Goal: Transaction & Acquisition: Obtain resource

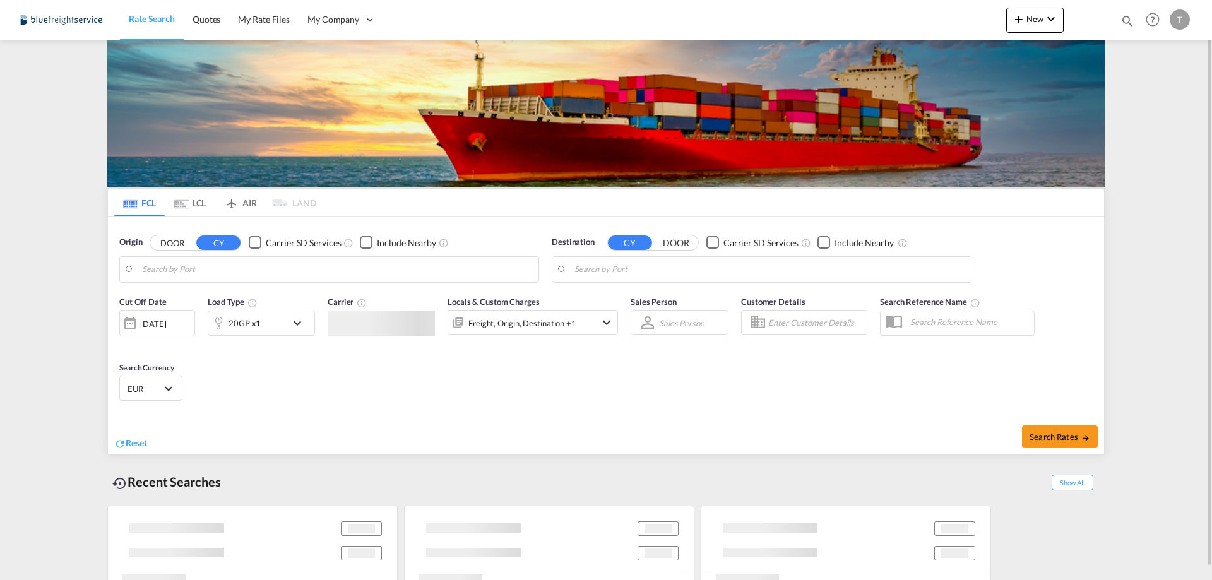
type input "[GEOGRAPHIC_DATA], [GEOGRAPHIC_DATA]"
type input "Manzanillo, MXZLO"
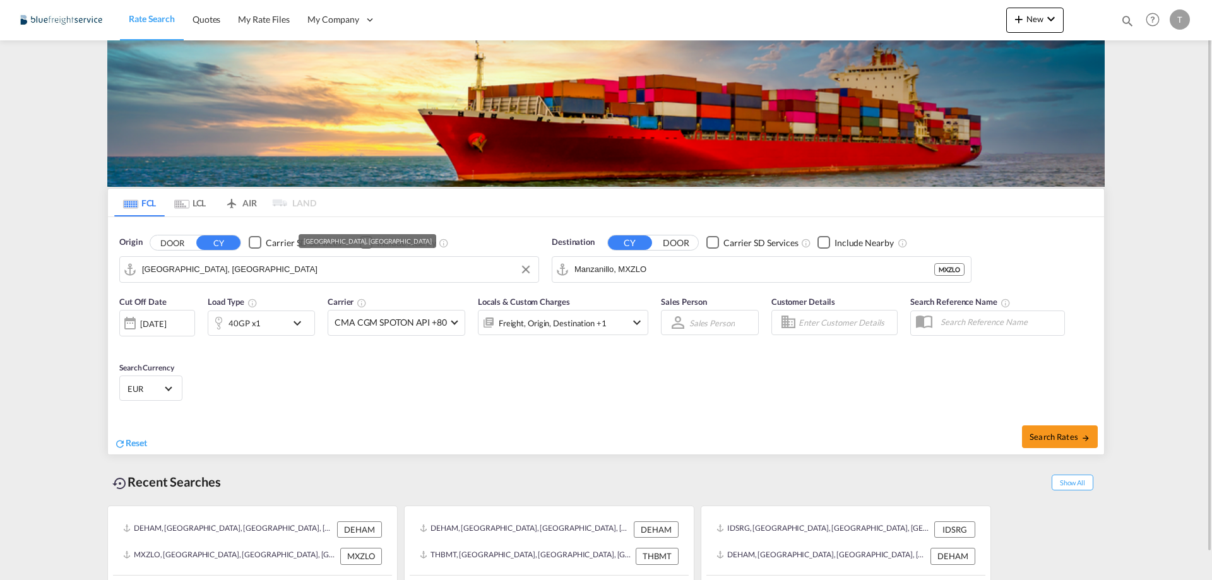
click at [259, 270] on input "[GEOGRAPHIC_DATA], [GEOGRAPHIC_DATA]" at bounding box center [337, 269] width 390 height 19
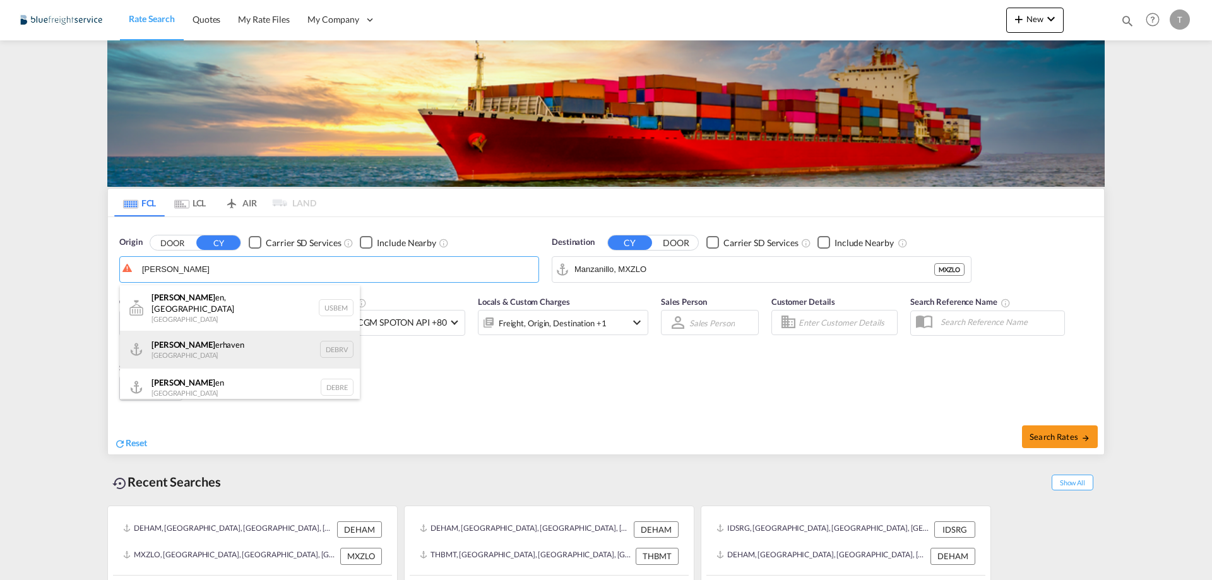
click at [253, 352] on div "[PERSON_NAME] erhaven [GEOGRAPHIC_DATA] DEBRV" at bounding box center [240, 350] width 240 height 38
type input "[GEOGRAPHIC_DATA], DEBRV"
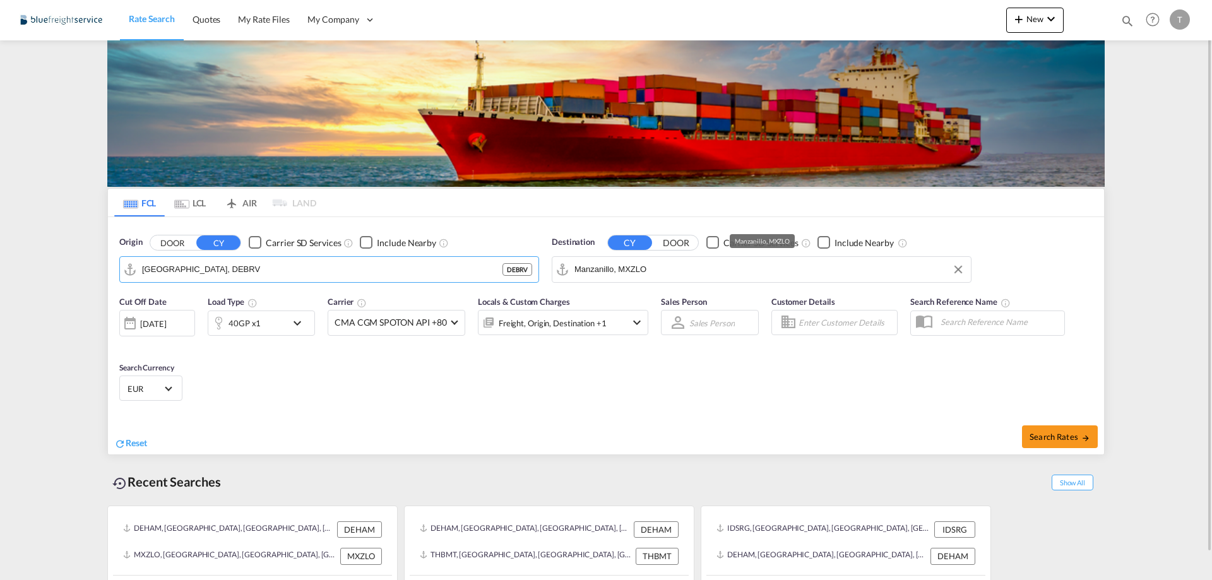
click at [682, 270] on input "Manzanillo, MXZLO" at bounding box center [770, 269] width 390 height 19
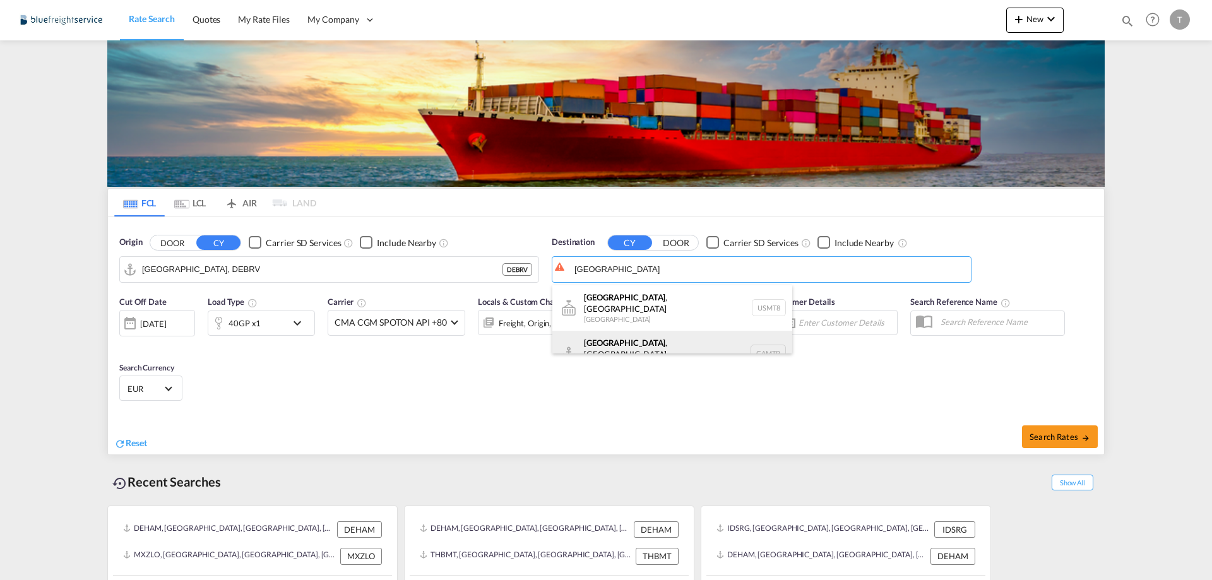
click at [657, 342] on div "[GEOGRAPHIC_DATA] , [GEOGRAPHIC_DATA] [GEOGRAPHIC_DATA] CAMTR" at bounding box center [673, 353] width 240 height 45
type input "[GEOGRAPHIC_DATA], [GEOGRAPHIC_DATA], CAMTR"
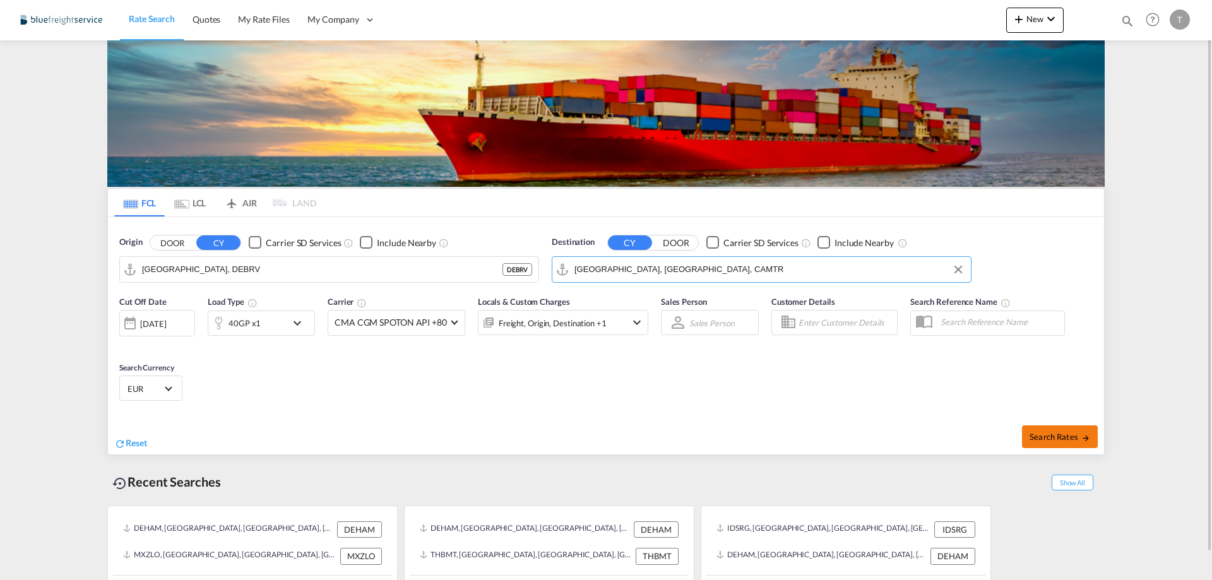
click at [1049, 441] on span "Search Rates" at bounding box center [1060, 437] width 61 height 10
type input "DEBRV to CAMTR / [DATE]"
